Goal: Transaction & Acquisition: Book appointment/travel/reservation

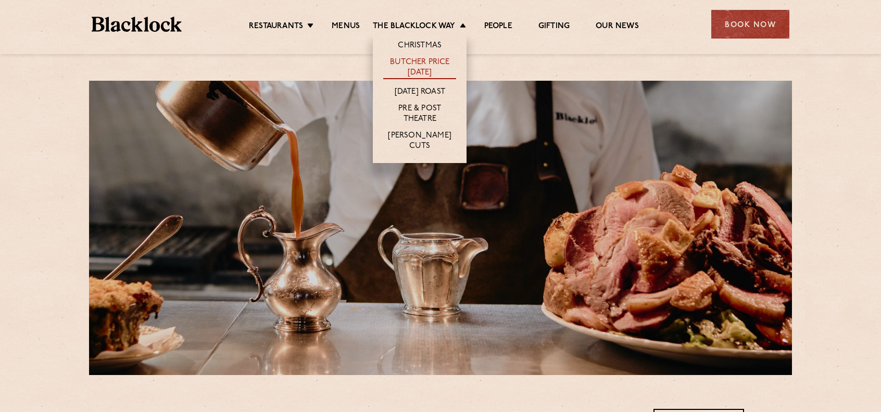
click at [425, 60] on link "Butcher Price [DATE]" at bounding box center [419, 68] width 73 height 22
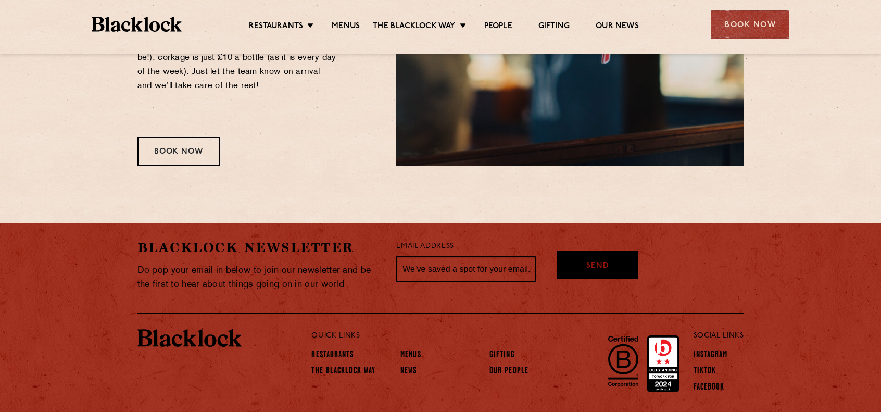
scroll to position [1406, 0]
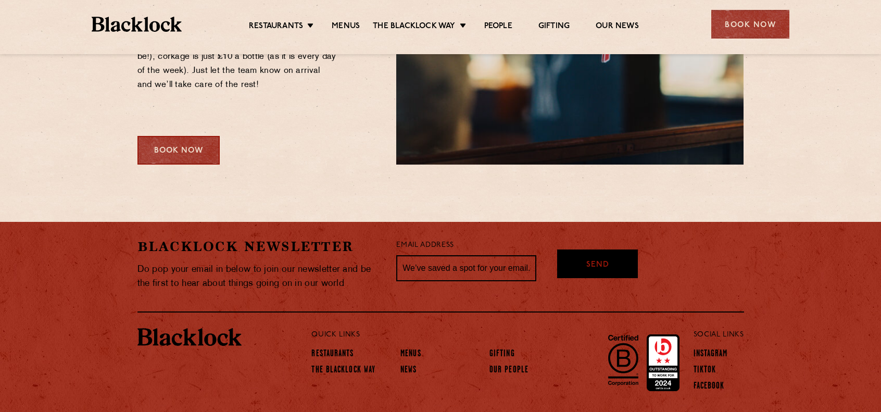
click at [166, 140] on div "Book Now" at bounding box center [178, 150] width 82 height 29
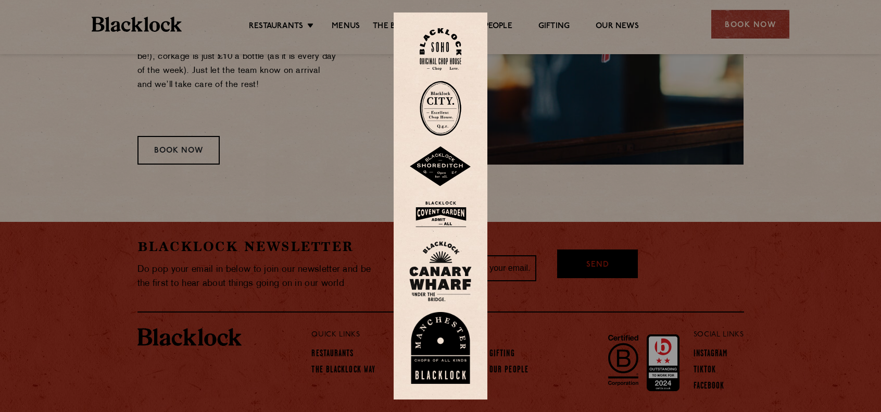
click at [460, 270] on img at bounding box center [440, 271] width 62 height 60
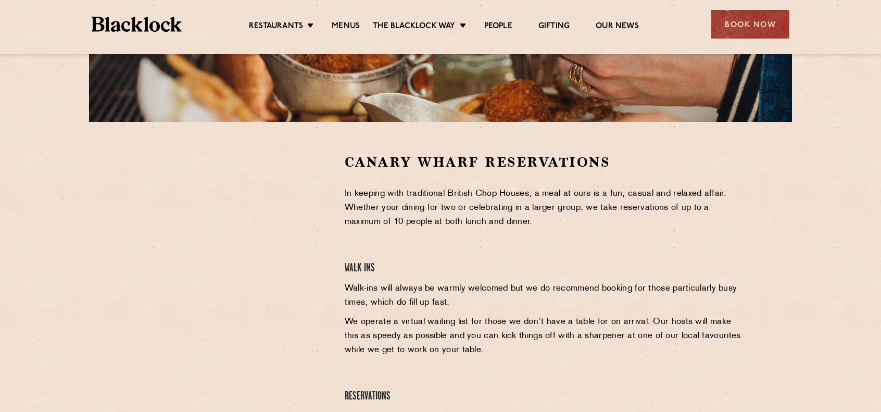
scroll to position [260, 0]
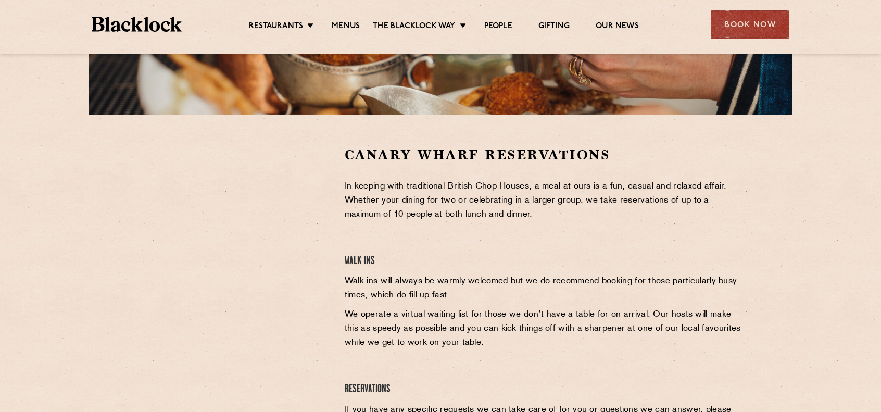
click at [377, 288] on p "Walk-ins will always be warmly welcomed but we do recommend booking for those p…" at bounding box center [544, 288] width 399 height 28
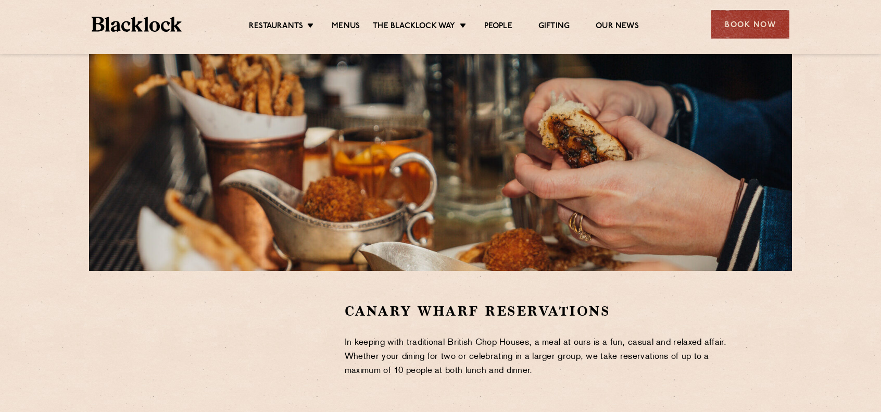
scroll to position [0, 0]
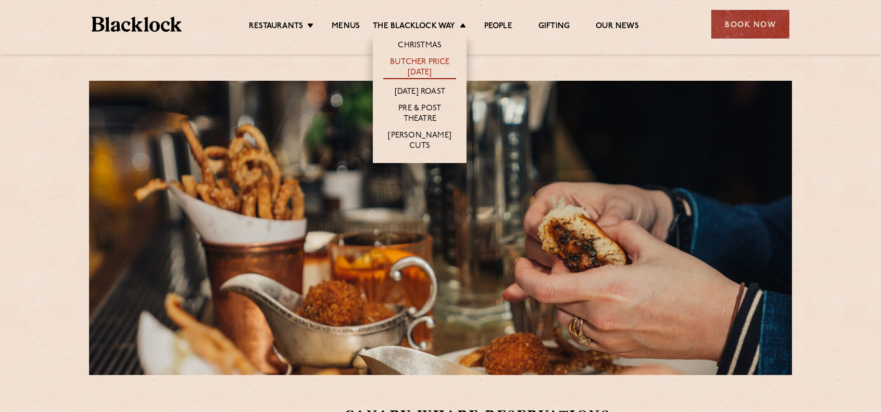
click at [429, 63] on link "Butcher Price [DATE]" at bounding box center [419, 68] width 73 height 22
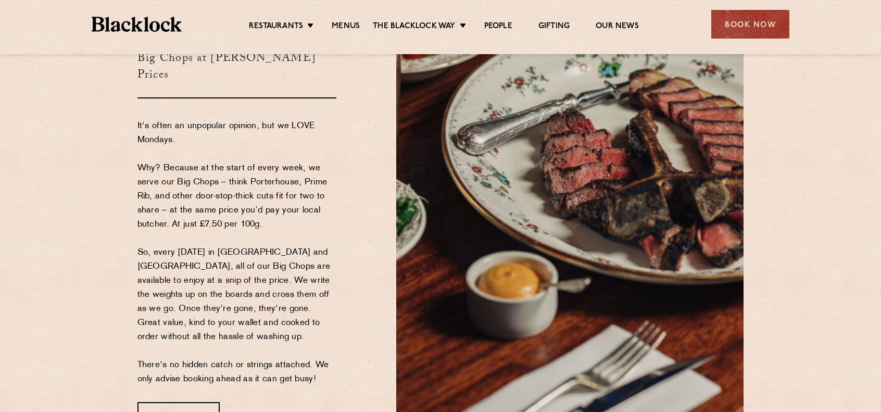
scroll to position [104, 0]
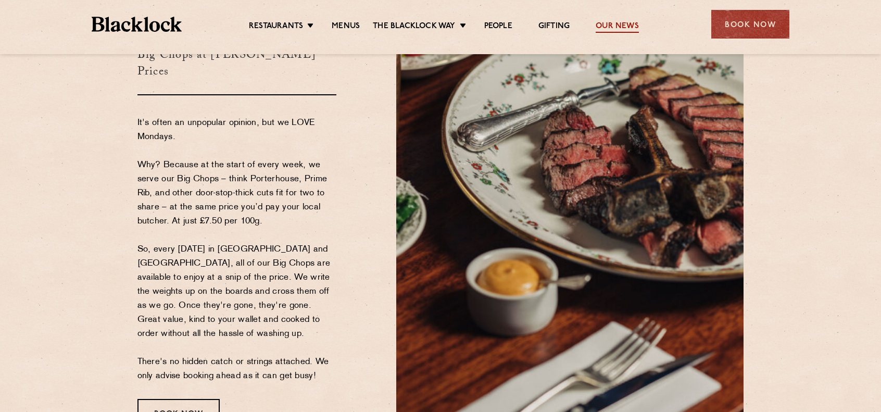
click at [631, 24] on link "Our News" at bounding box center [617, 26] width 43 height 11
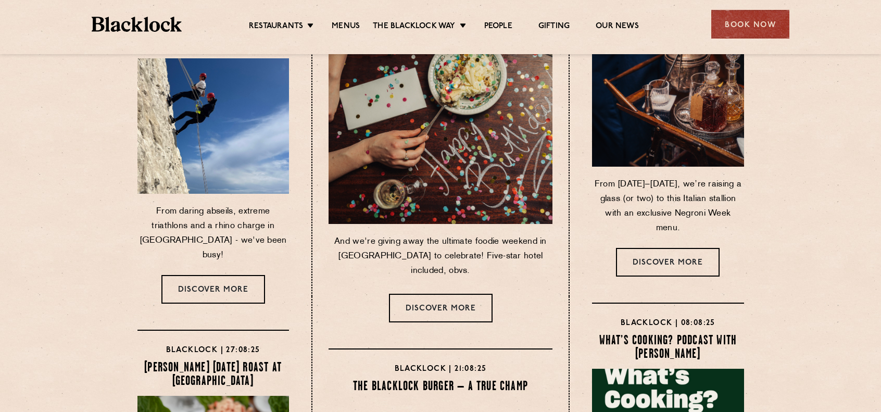
scroll to position [104, 0]
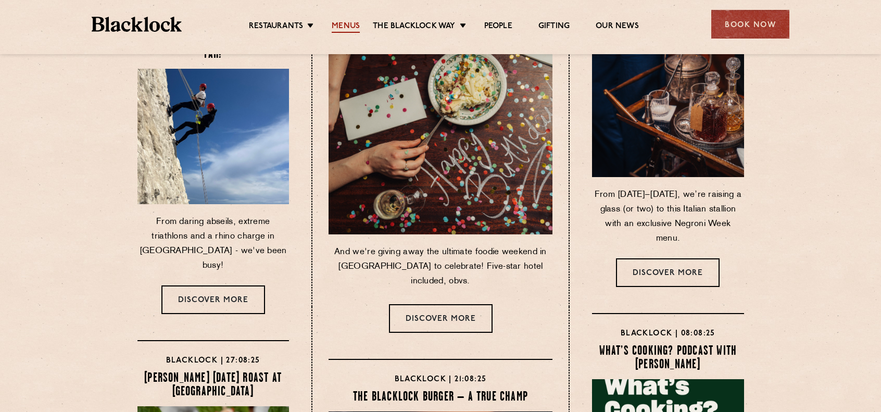
click at [346, 26] on link "Menus" at bounding box center [346, 26] width 28 height 11
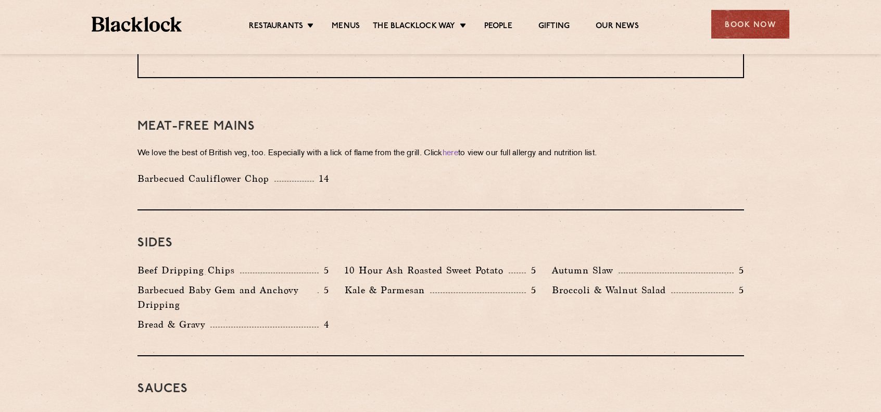
scroll to position [1458, 0]
